Goal: Task Accomplishment & Management: Complete application form

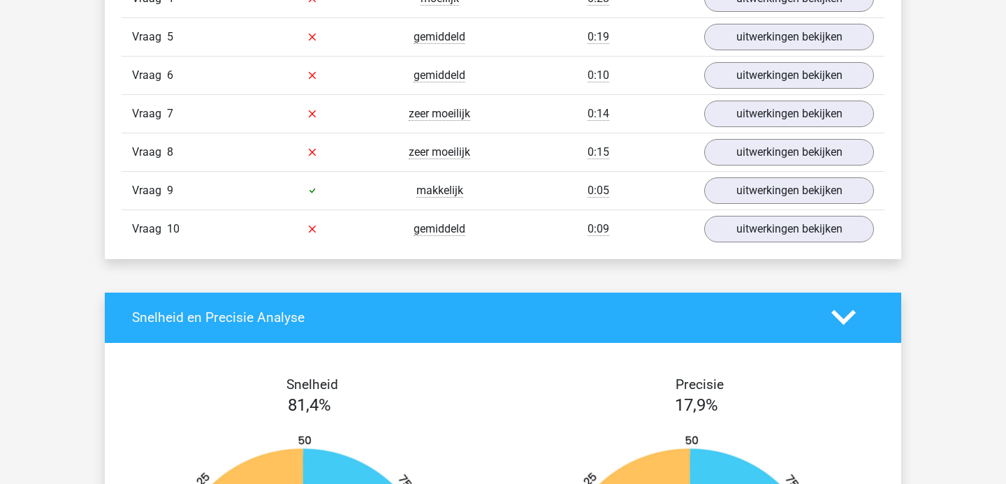
scroll to position [1092, 0]
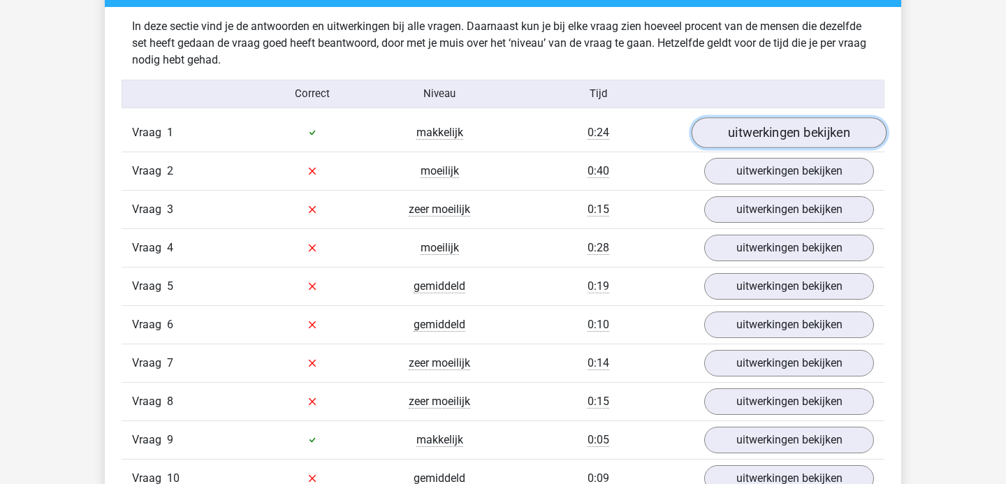
click at [799, 140] on link "uitwerkingen bekijken" at bounding box center [789, 132] width 195 height 31
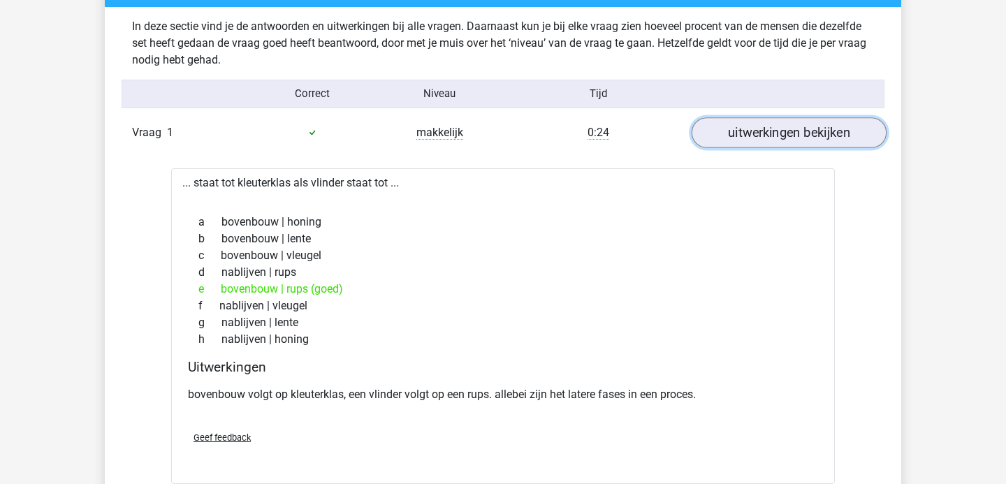
click at [798, 140] on link "uitwerkingen bekijken" at bounding box center [789, 132] width 195 height 31
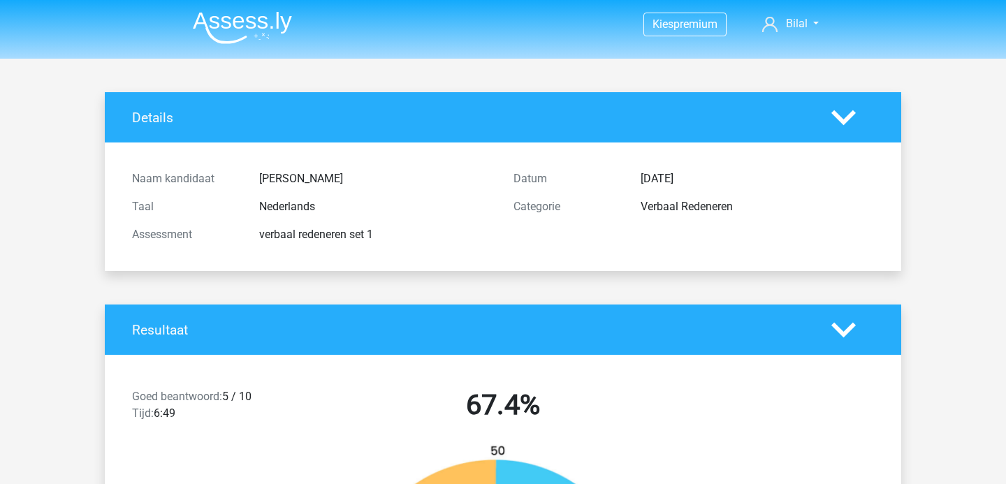
click at [207, 46] on nav "Kies premium Bilal [EMAIL_ADDRESS][DOMAIN_NAME]" at bounding box center [503, 24] width 643 height 45
click at [220, 23] on img at bounding box center [242, 27] width 99 height 33
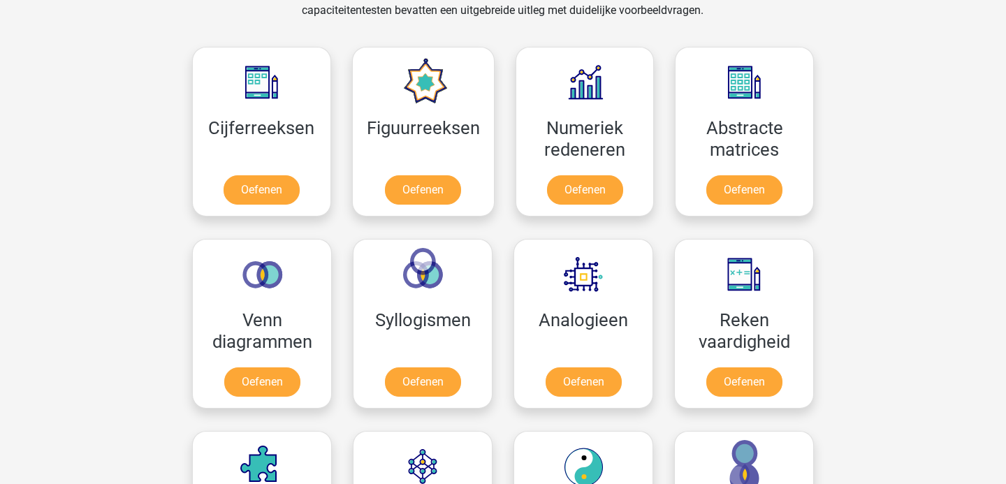
scroll to position [604, 0]
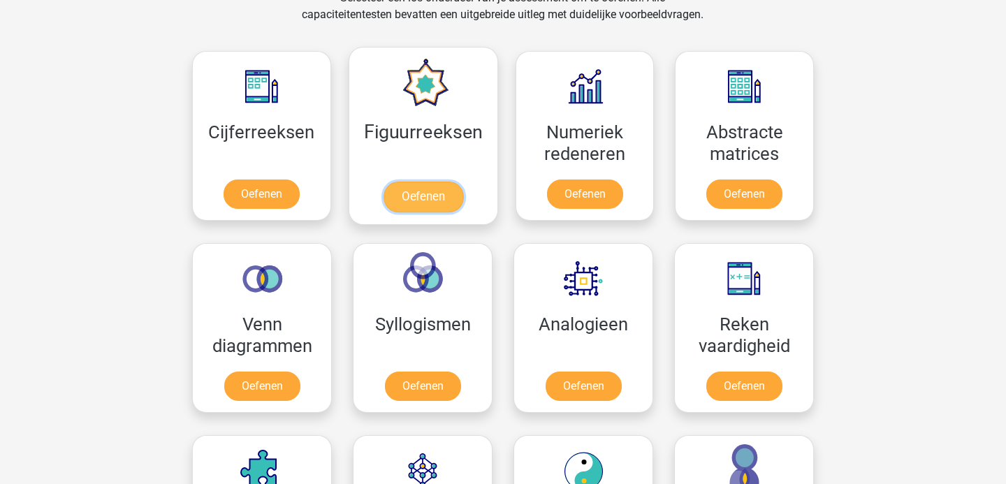
click at [432, 196] on link "Oefenen" at bounding box center [423, 197] width 80 height 31
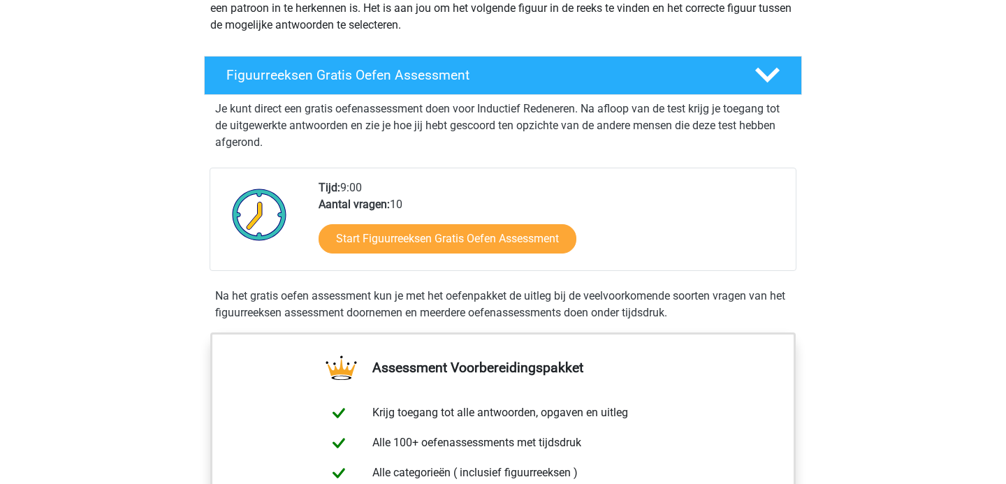
scroll to position [212, 0]
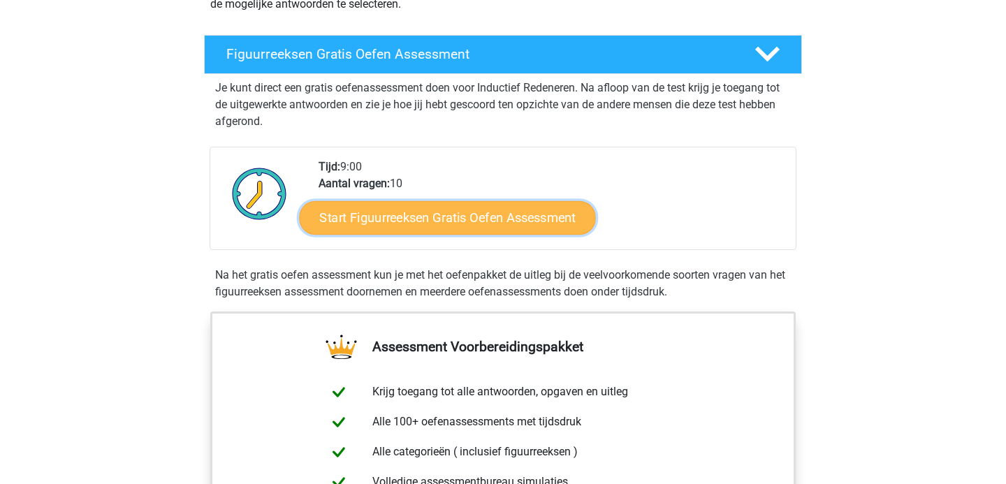
click at [429, 215] on link "Start Figuurreeksen Gratis Oefen Assessment" at bounding box center [448, 218] width 296 height 34
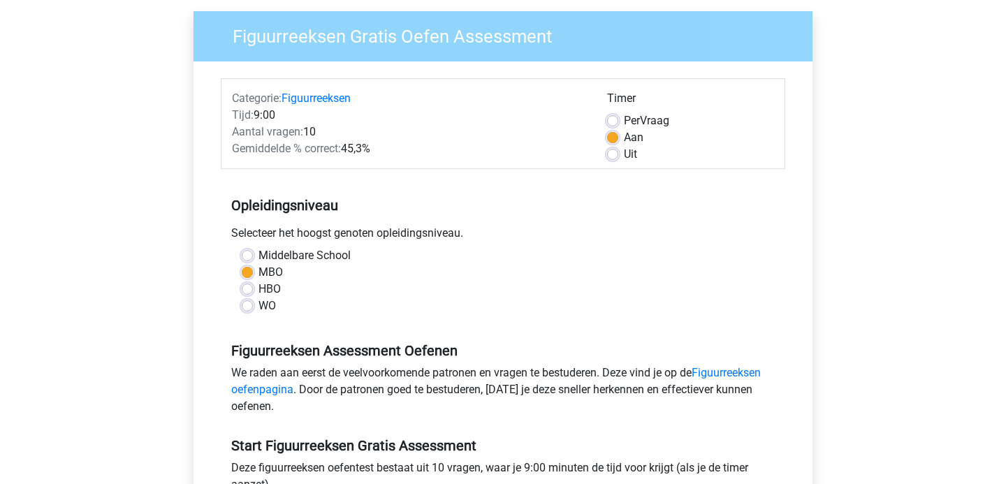
scroll to position [274, 0]
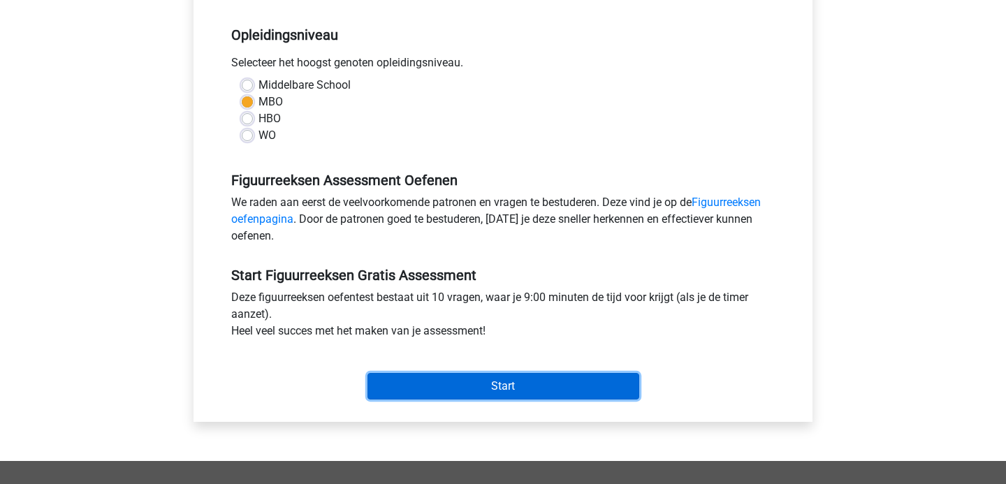
click at [544, 388] on input "Start" at bounding box center [504, 386] width 272 height 27
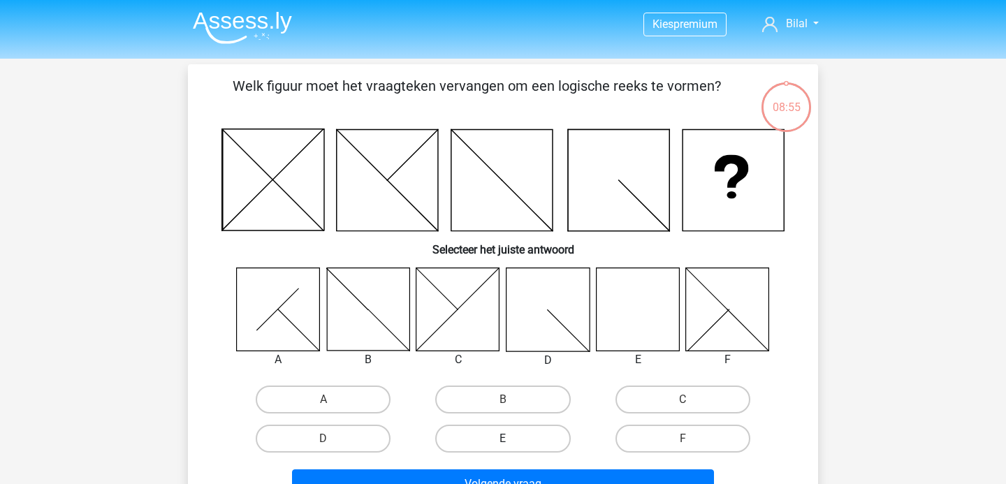
click at [514, 432] on label "E" at bounding box center [502, 439] width 135 height 28
click at [512, 439] on input "E" at bounding box center [507, 443] width 9 height 9
radio input "true"
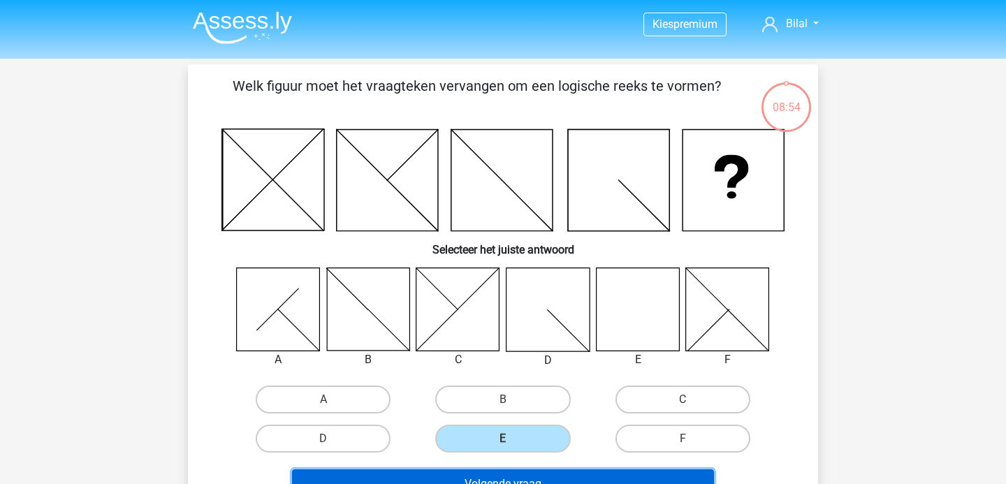
click at [514, 478] on button "Volgende vraag" at bounding box center [503, 484] width 423 height 29
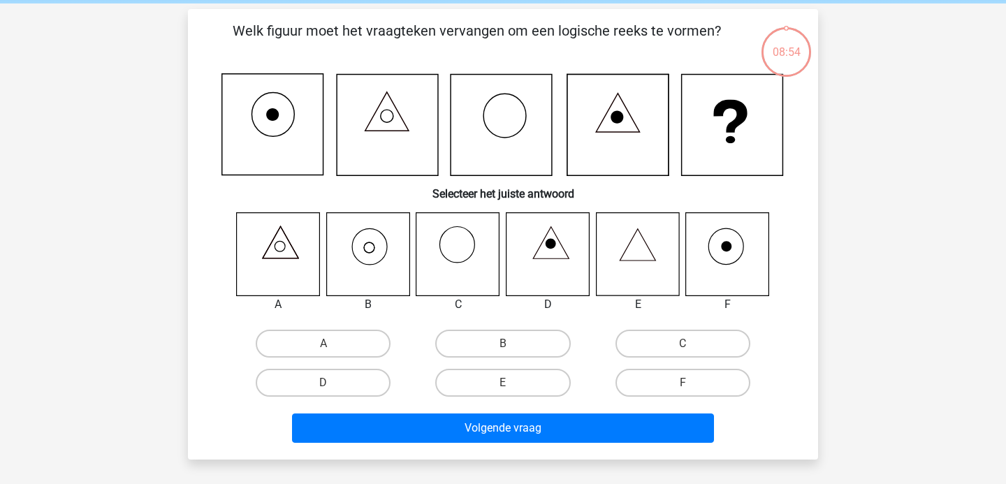
scroll to position [64, 0]
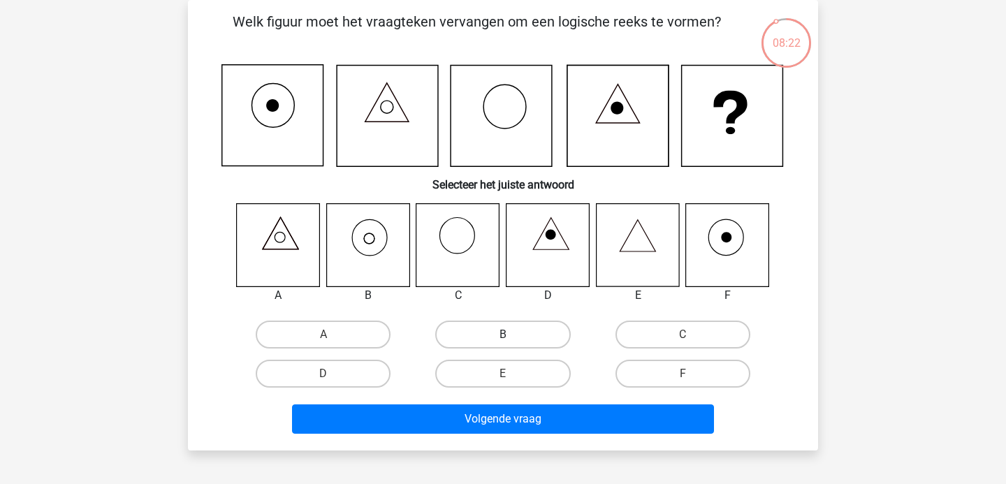
click at [472, 336] on label "B" at bounding box center [502, 335] width 135 height 28
click at [503, 336] on input "B" at bounding box center [507, 339] width 9 height 9
radio input "true"
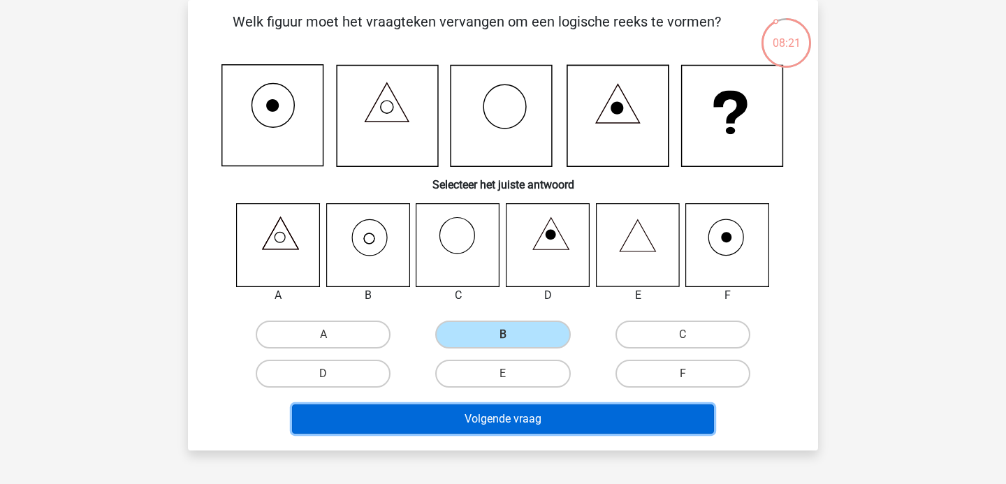
click at [506, 419] on button "Volgende vraag" at bounding box center [503, 419] width 423 height 29
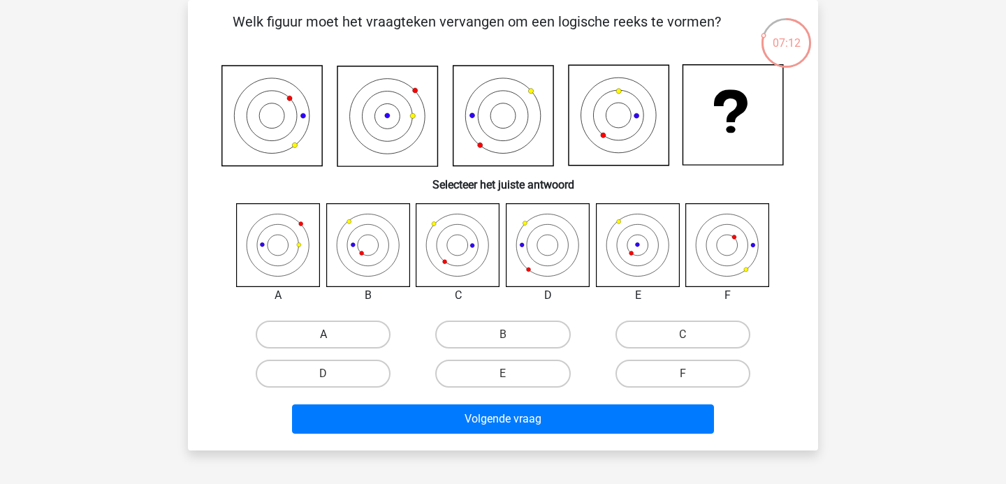
click at [298, 331] on label "A" at bounding box center [323, 335] width 135 height 28
click at [324, 335] on input "A" at bounding box center [328, 339] width 9 height 9
radio input "true"
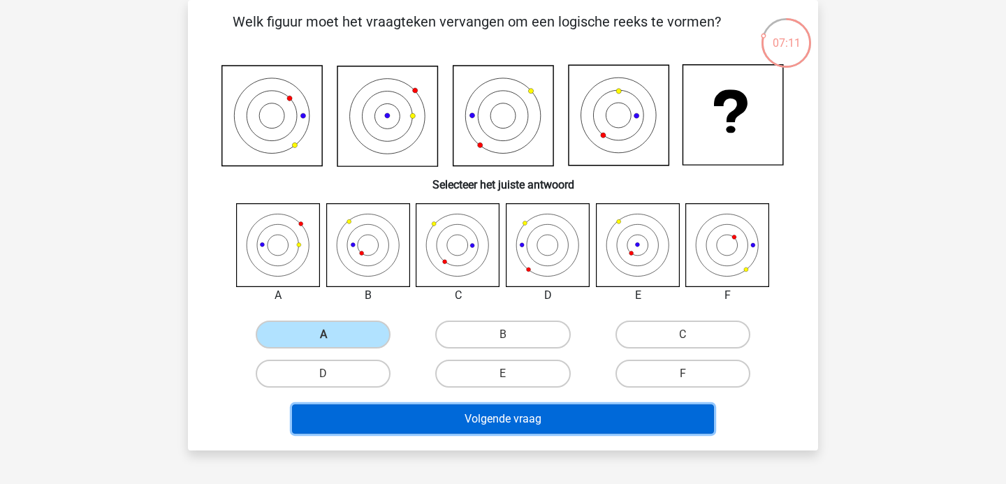
click at [449, 411] on button "Volgende vraag" at bounding box center [503, 419] width 423 height 29
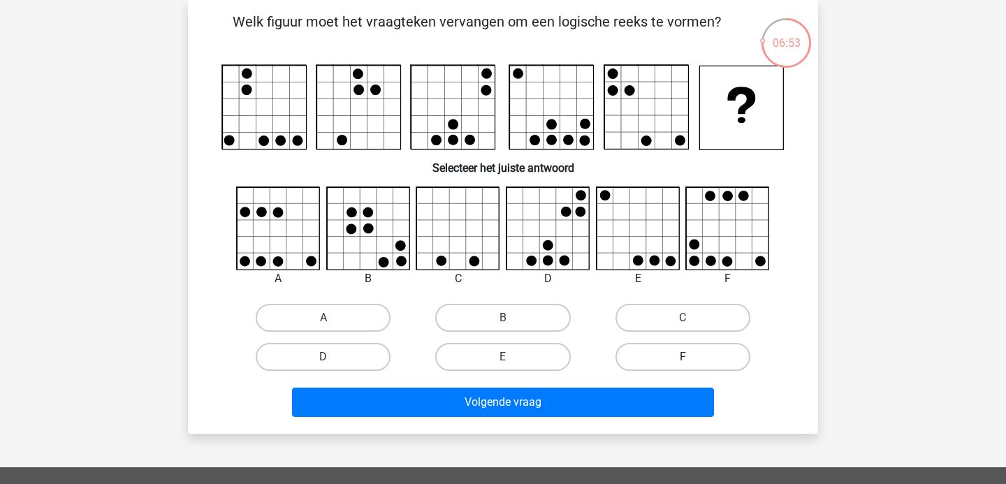
click at [681, 354] on label "F" at bounding box center [683, 357] width 135 height 28
click at [683, 357] on input "F" at bounding box center [687, 361] width 9 height 9
radio input "true"
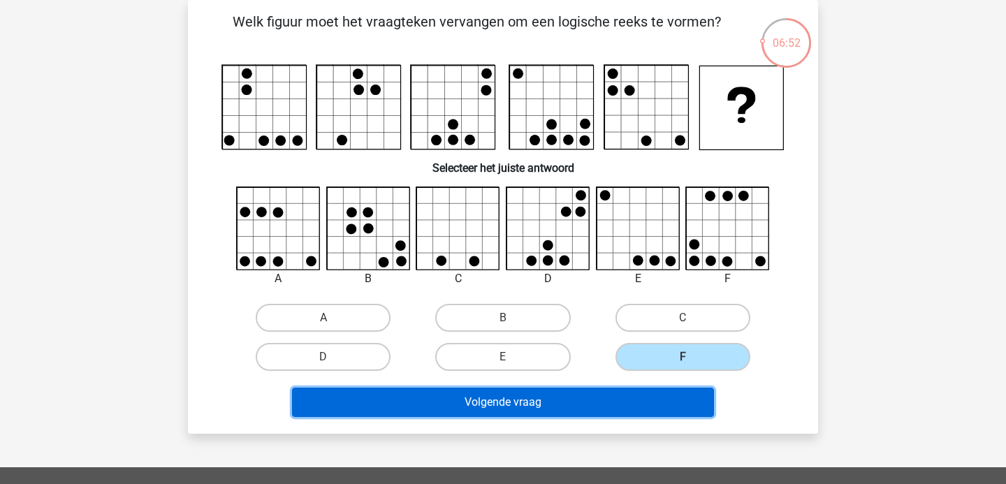
click at [602, 398] on button "Volgende vraag" at bounding box center [503, 402] width 423 height 29
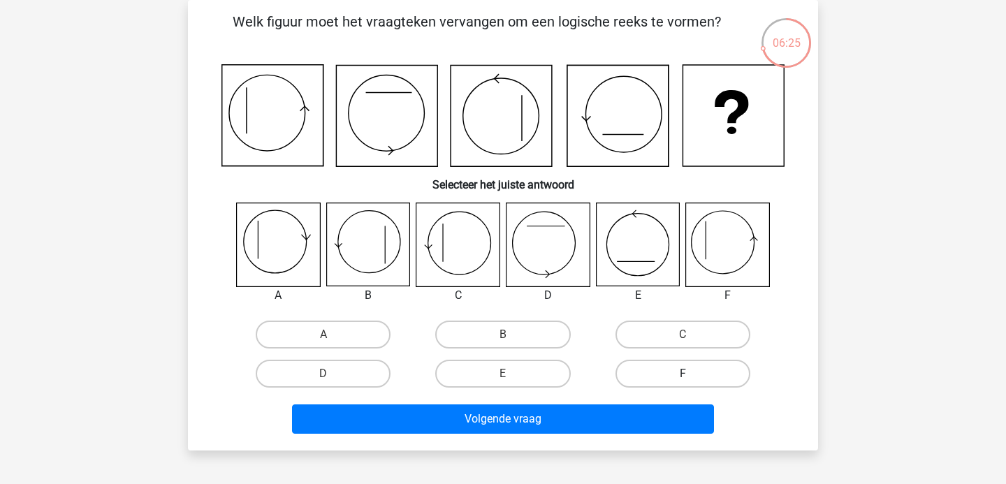
click at [669, 365] on label "F" at bounding box center [683, 374] width 135 height 28
click at [683, 374] on input "F" at bounding box center [687, 378] width 9 height 9
radio input "true"
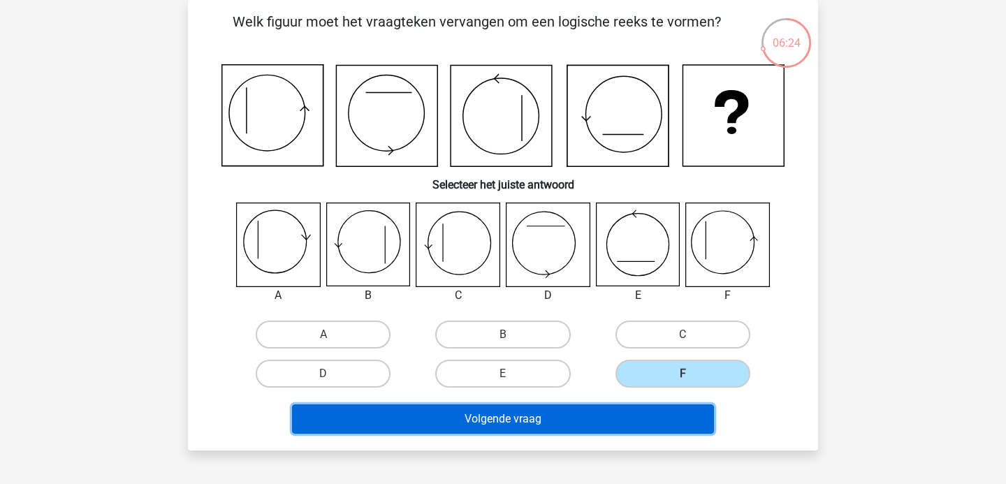
click at [552, 412] on button "Volgende vraag" at bounding box center [503, 419] width 423 height 29
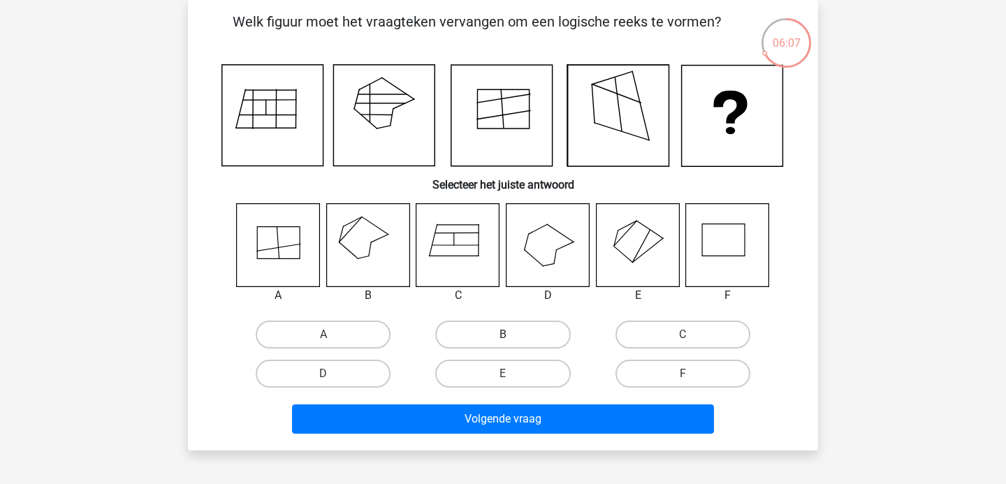
click at [523, 342] on label "B" at bounding box center [502, 335] width 135 height 28
click at [512, 342] on input "B" at bounding box center [507, 339] width 9 height 9
radio input "true"
click at [515, 403] on div "Volgende vraag" at bounding box center [503, 416] width 586 height 46
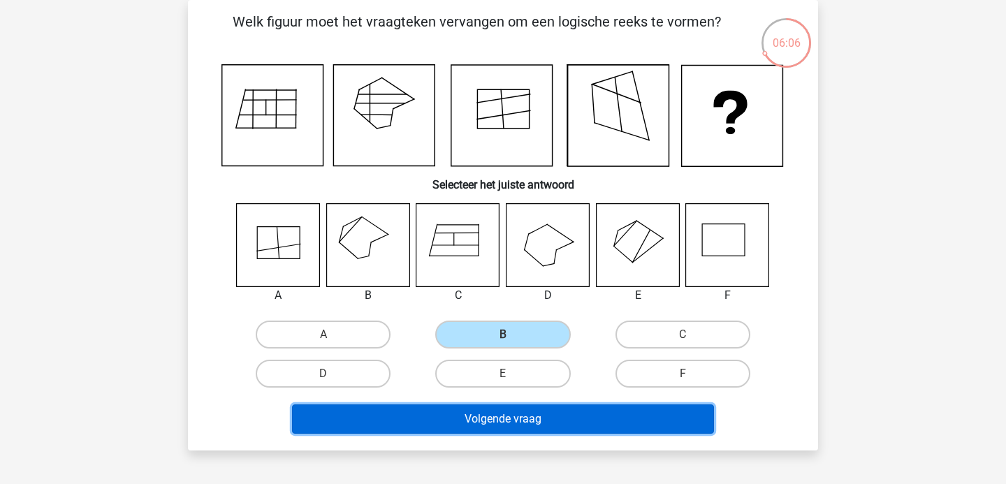
click at [509, 417] on button "Volgende vraag" at bounding box center [503, 419] width 423 height 29
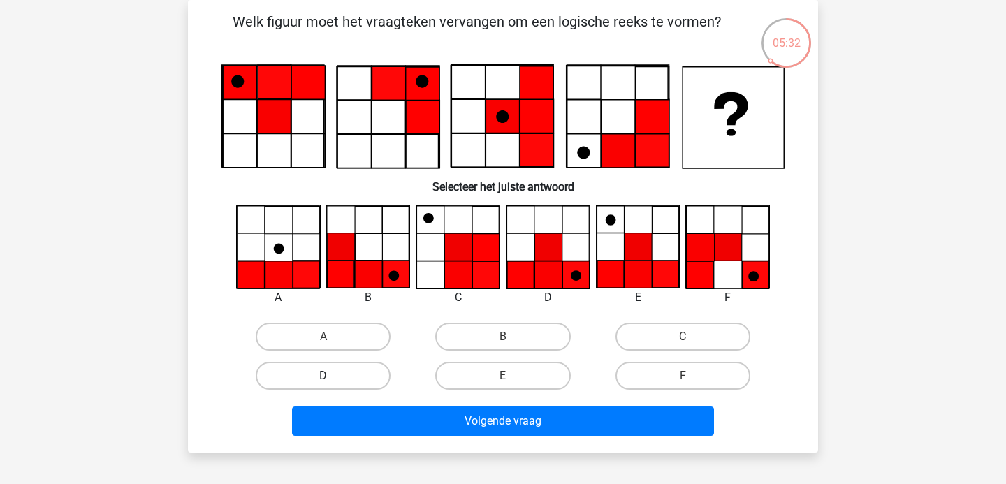
click at [354, 377] on label "D" at bounding box center [323, 376] width 135 height 28
click at [333, 377] on input "D" at bounding box center [328, 380] width 9 height 9
radio input "true"
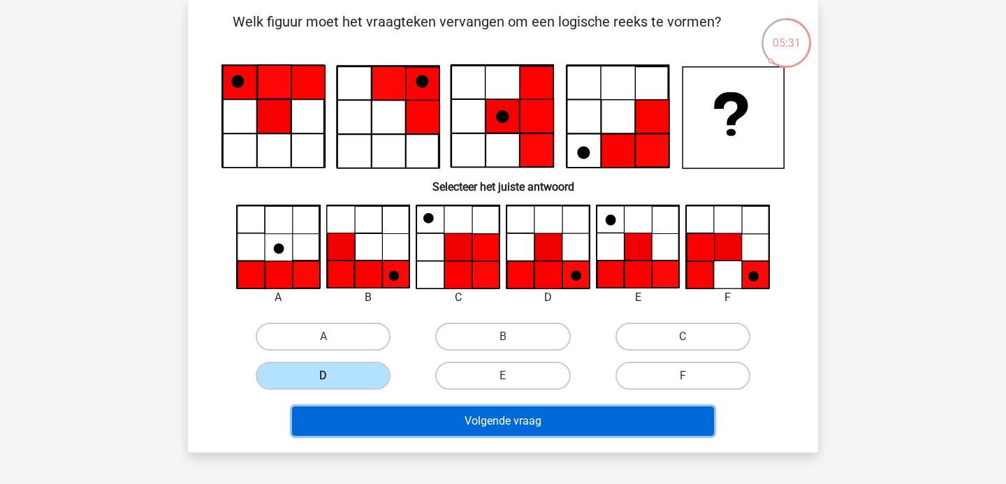
click at [478, 412] on button "Volgende vraag" at bounding box center [503, 421] width 423 height 29
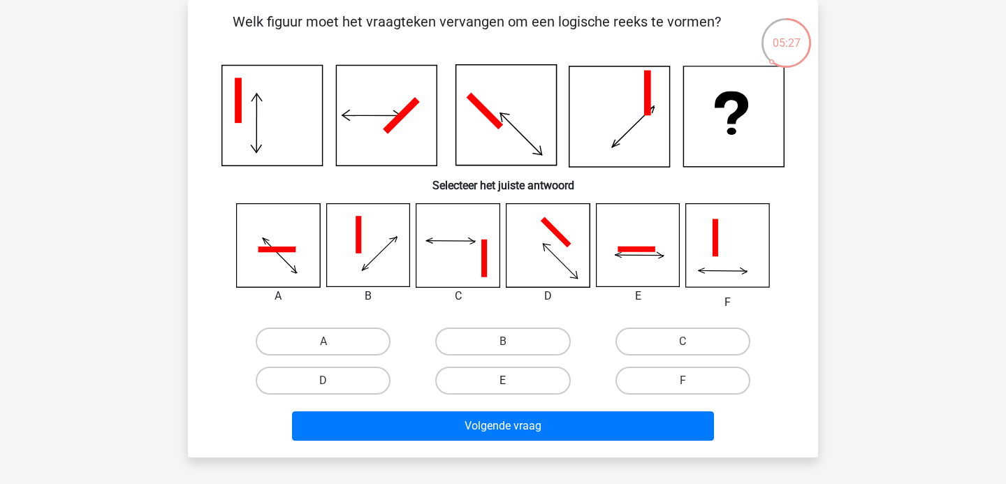
click at [505, 371] on label "E" at bounding box center [502, 381] width 135 height 28
click at [505, 381] on input "E" at bounding box center [507, 385] width 9 height 9
radio input "true"
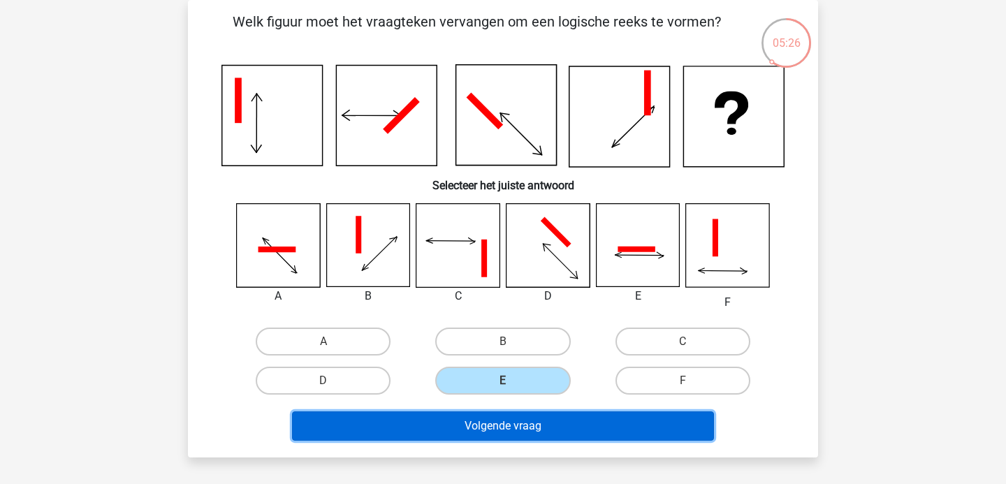
click at [543, 423] on button "Volgende vraag" at bounding box center [503, 426] width 423 height 29
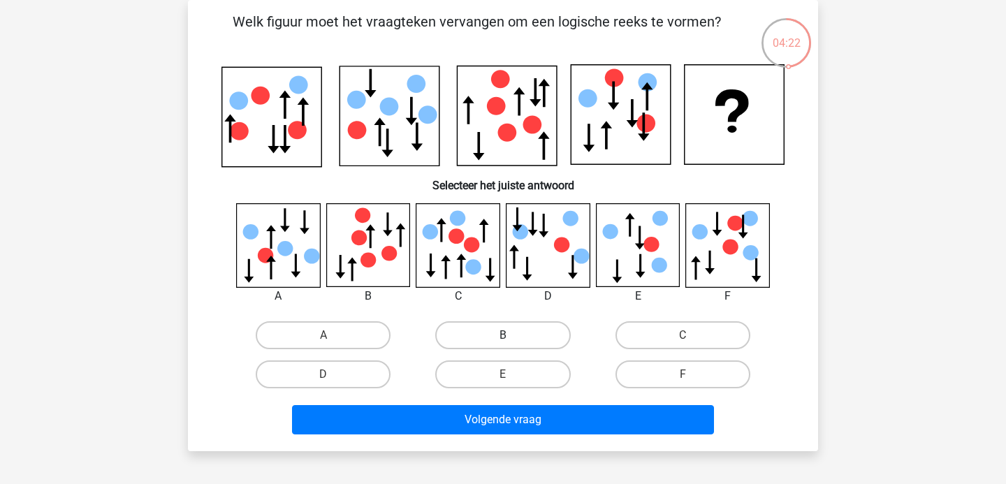
click at [536, 328] on label "B" at bounding box center [502, 335] width 135 height 28
click at [512, 335] on input "B" at bounding box center [507, 339] width 9 height 9
radio input "true"
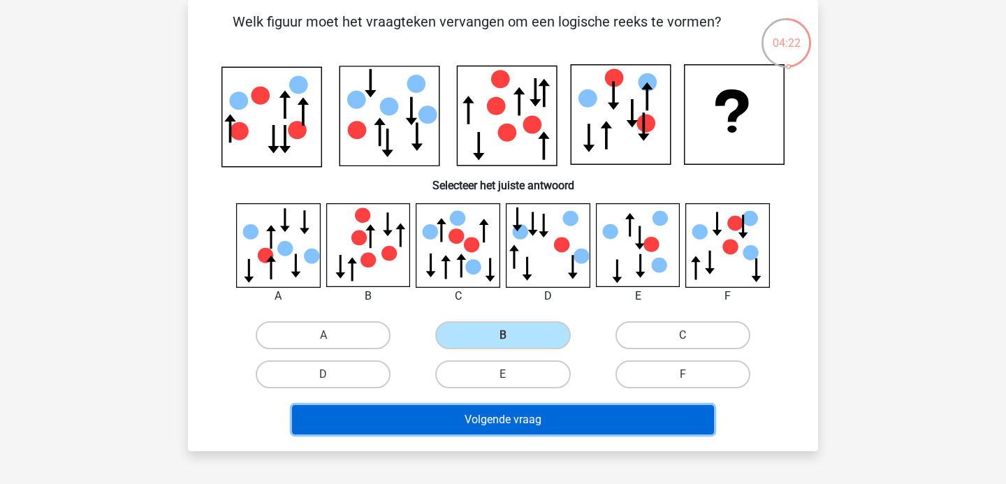
click at [528, 414] on button "Volgende vraag" at bounding box center [503, 419] width 423 height 29
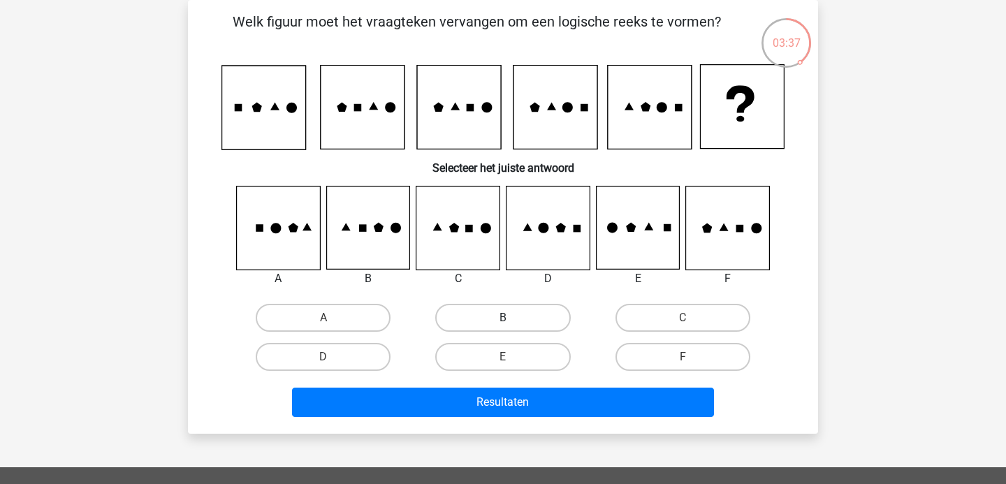
click at [504, 311] on label "B" at bounding box center [502, 318] width 135 height 28
click at [504, 318] on input "B" at bounding box center [507, 322] width 9 height 9
radio input "true"
click at [536, 364] on label "E" at bounding box center [502, 357] width 135 height 28
click at [512, 364] on input "E" at bounding box center [507, 361] width 9 height 9
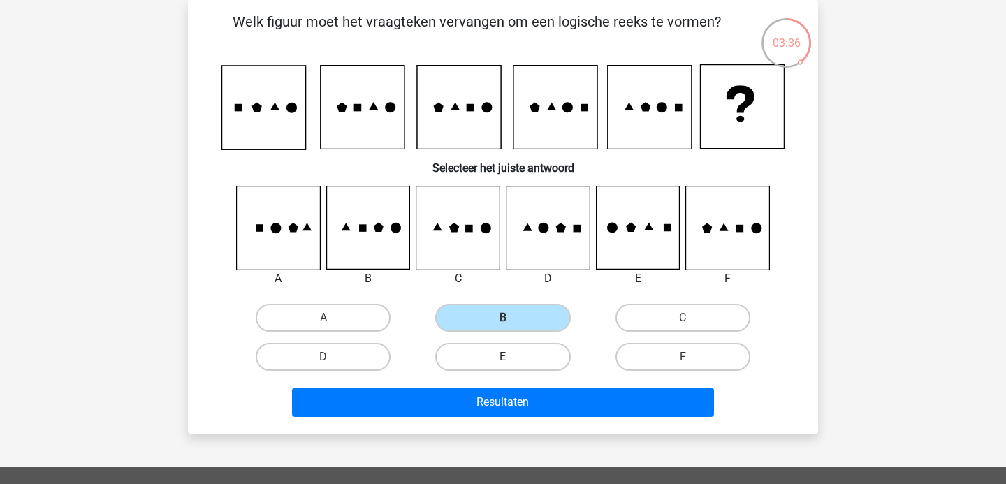
radio input "true"
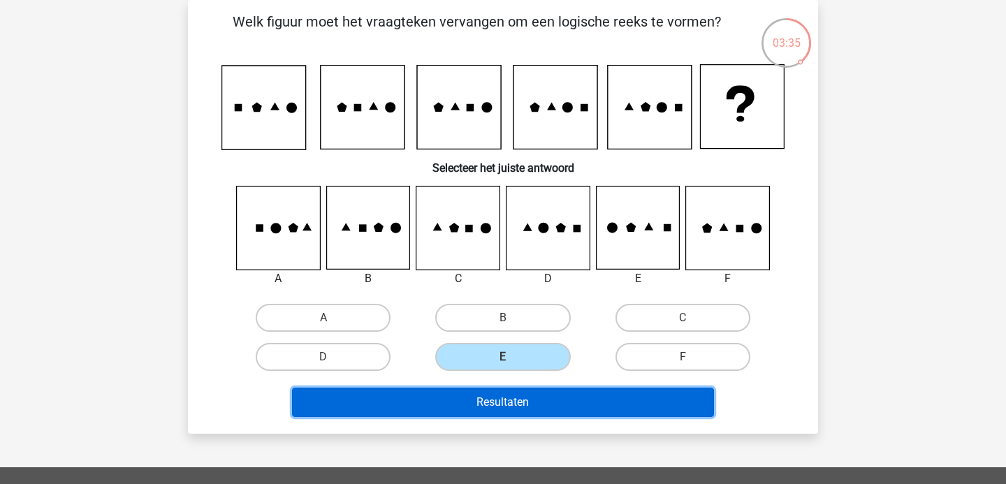
click at [558, 400] on button "Resultaten" at bounding box center [503, 402] width 423 height 29
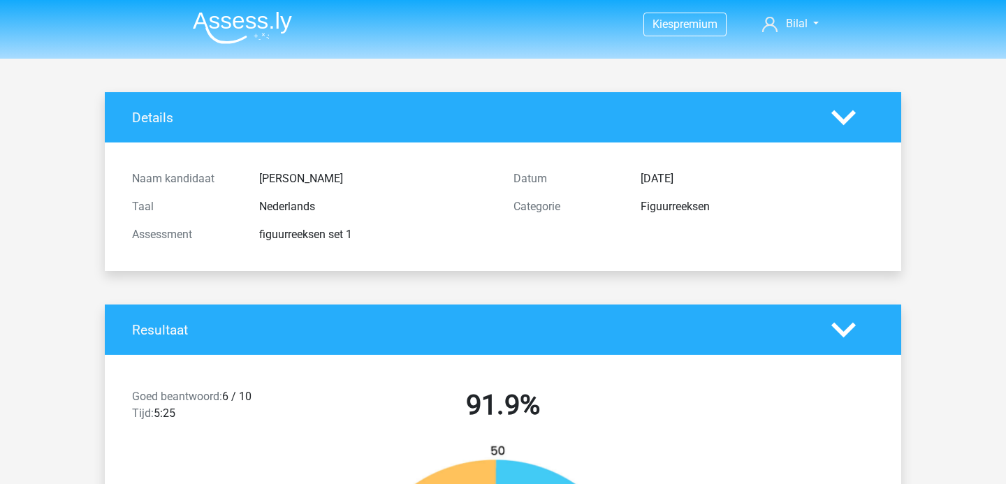
scroll to position [203, 0]
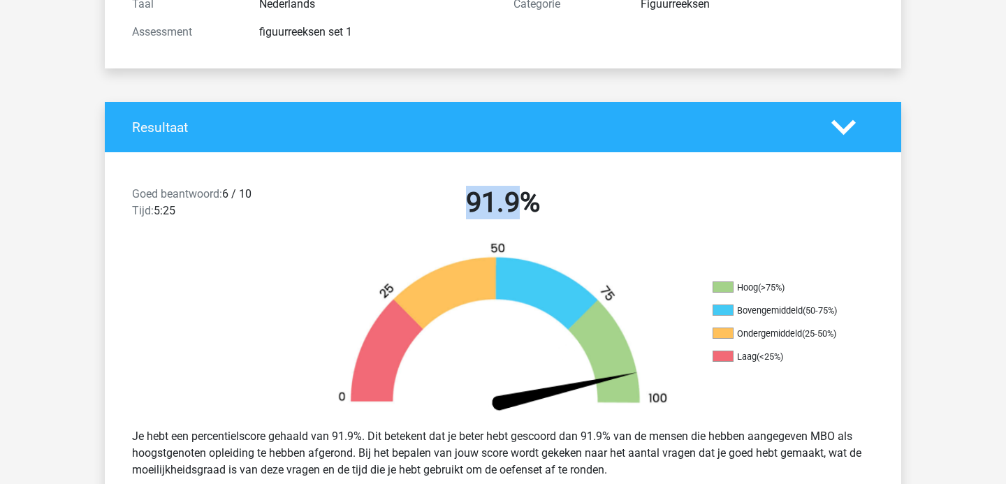
drag, startPoint x: 466, startPoint y: 200, endPoint x: 525, endPoint y: 200, distance: 58.7
click at [525, 200] on h2 "91.9%" at bounding box center [503, 203] width 361 height 34
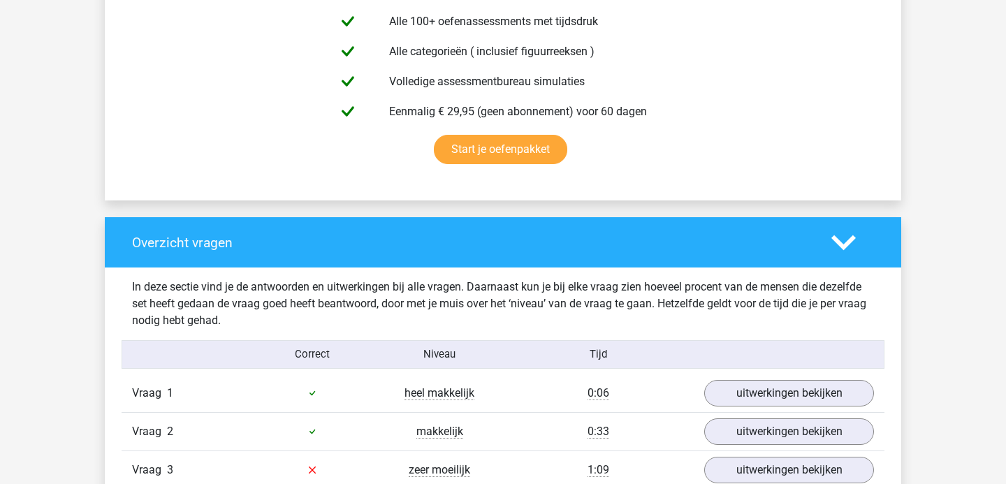
scroll to position [1163, 0]
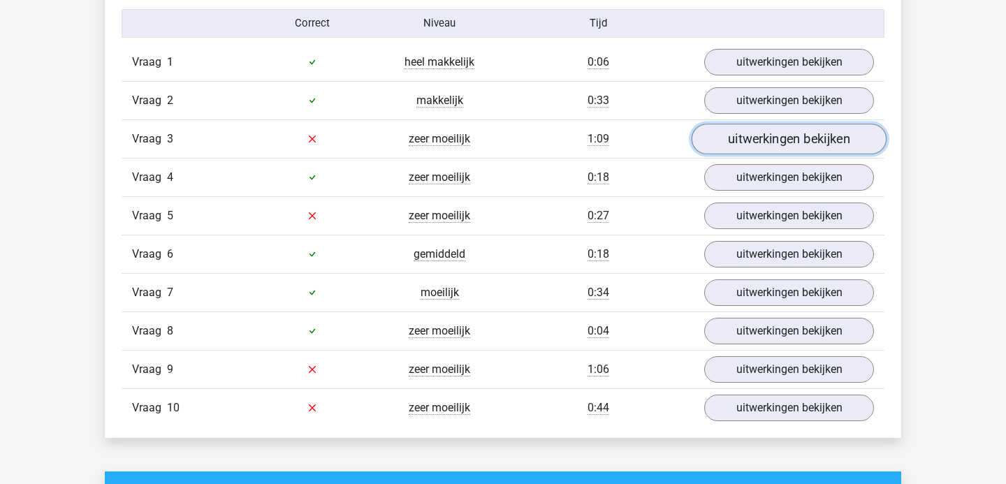
click at [769, 136] on link "uitwerkingen bekijken" at bounding box center [789, 139] width 195 height 31
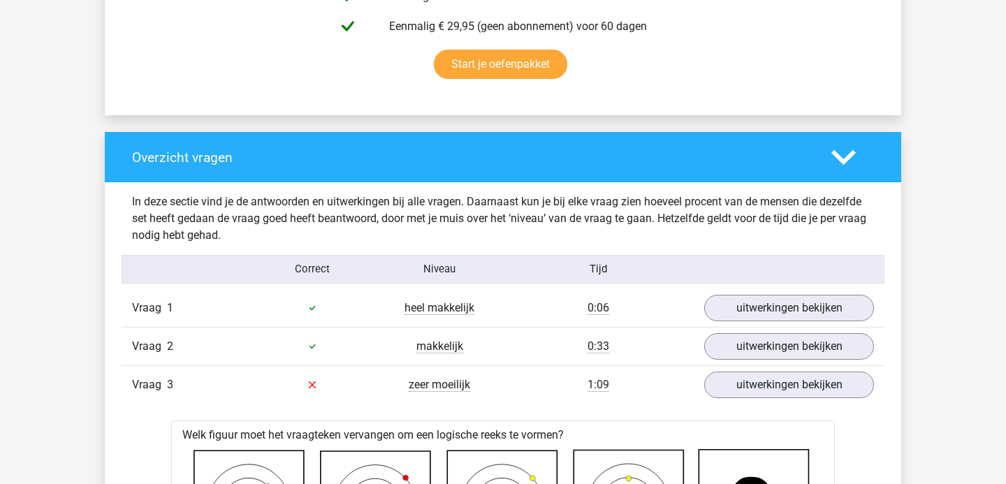
scroll to position [909, 0]
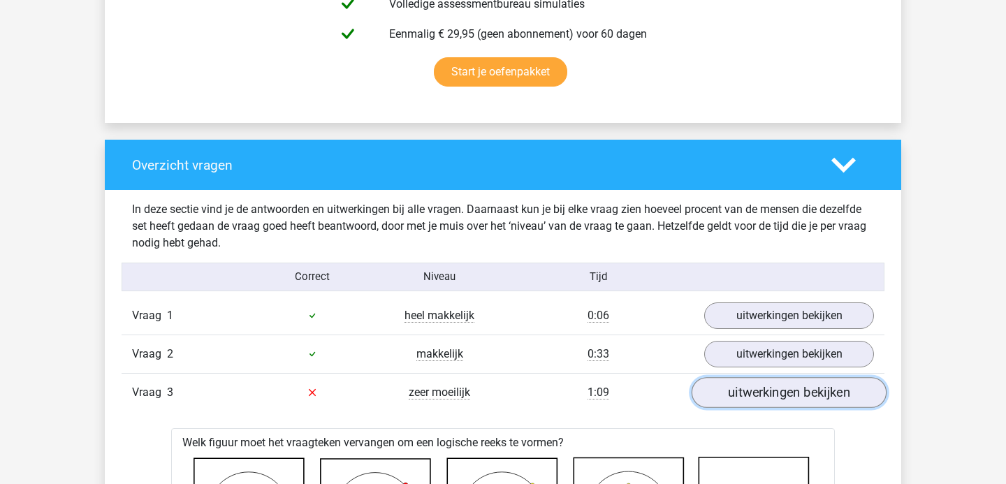
click at [740, 386] on link "uitwerkingen bekijken" at bounding box center [789, 392] width 195 height 31
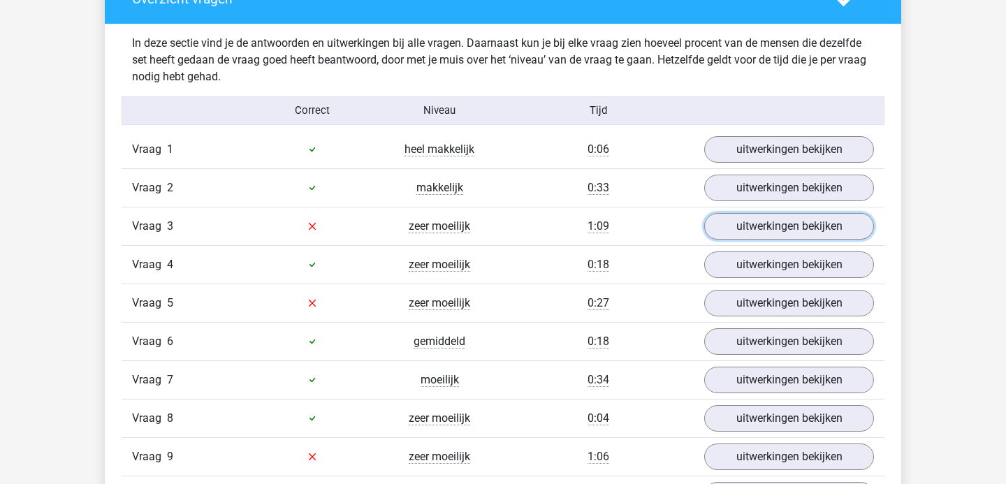
scroll to position [1084, 0]
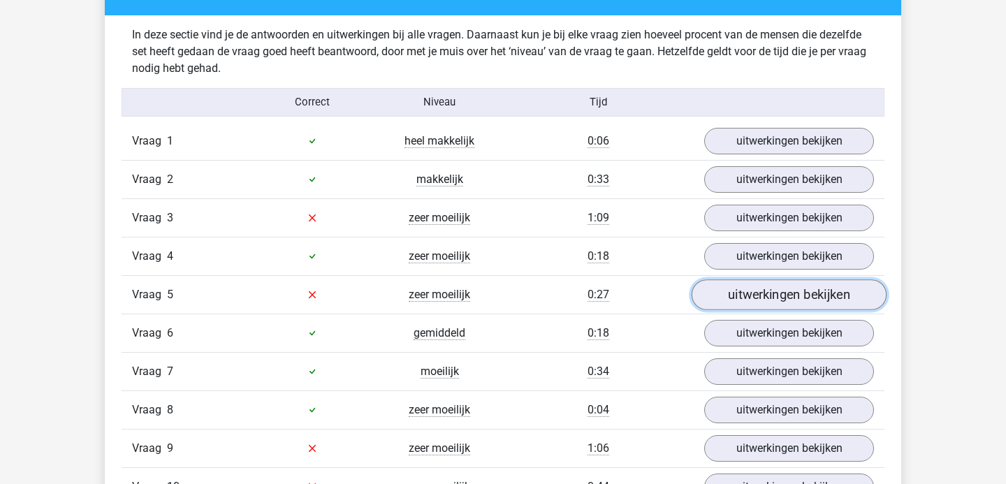
click at [720, 302] on link "uitwerkingen bekijken" at bounding box center [789, 294] width 195 height 31
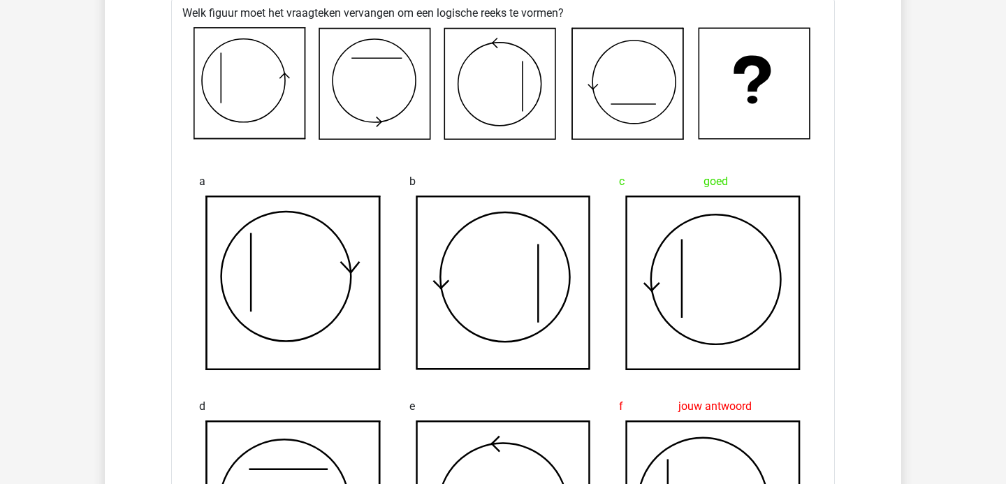
scroll to position [1363, 0]
